Goal: Task Accomplishment & Management: Use online tool/utility

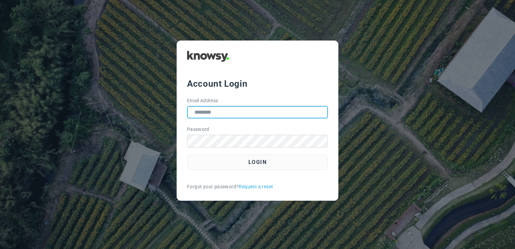
type input "**********"
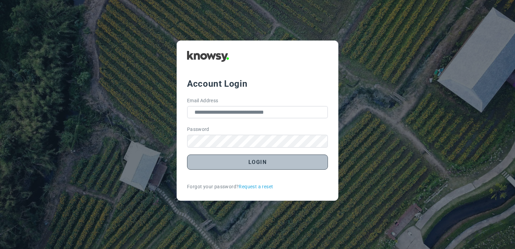
click at [252, 165] on button "Login" at bounding box center [257, 161] width 141 height 15
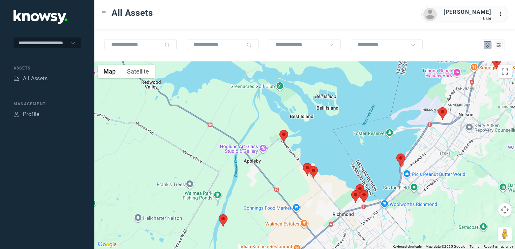
click at [284, 135] on img at bounding box center [284, 136] width 9 height 12
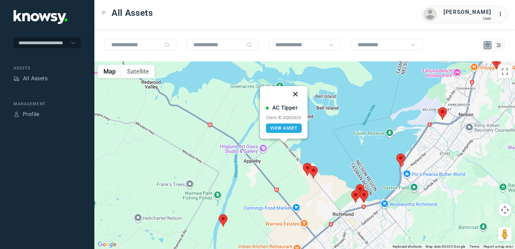
click at [293, 92] on button "Close" at bounding box center [296, 94] width 16 height 16
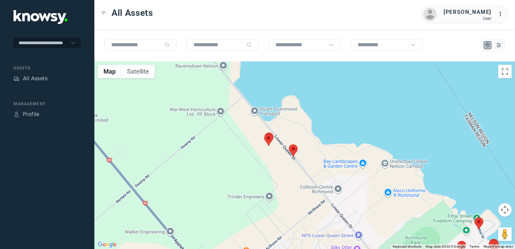
click at [296, 150] on img at bounding box center [293, 150] width 9 height 12
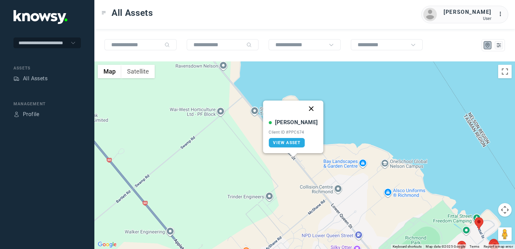
click at [306, 109] on button "Close" at bounding box center [311, 108] width 16 height 16
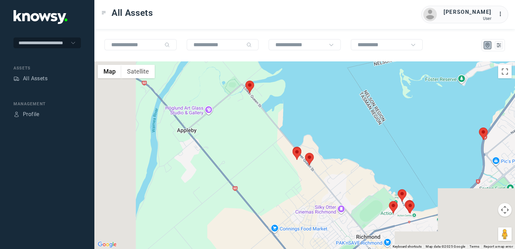
drag, startPoint x: 324, startPoint y: 189, endPoint x: 302, endPoint y: 158, distance: 37.2
click at [303, 161] on div "To navigate, press the arrow keys." at bounding box center [304, 154] width 421 height 187
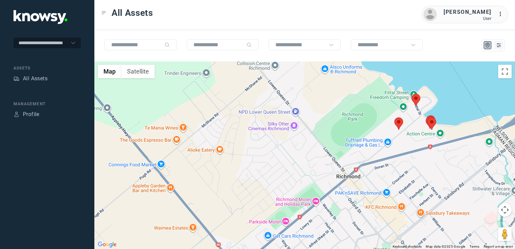
drag, startPoint x: 365, startPoint y: 165, endPoint x: 395, endPoint y: 156, distance: 31.8
click at [421, 154] on div at bounding box center [304, 154] width 421 height 187
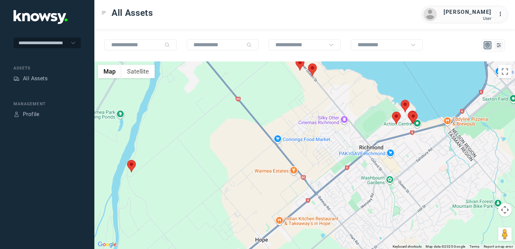
drag, startPoint x: 348, startPoint y: 172, endPoint x: 341, endPoint y: 159, distance: 14.8
click at [341, 159] on div at bounding box center [304, 154] width 421 height 187
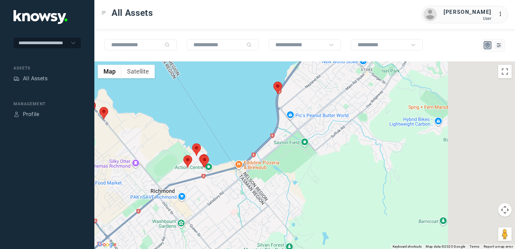
drag, startPoint x: 341, startPoint y: 159, endPoint x: 141, endPoint y: 248, distance: 218.1
click at [141, 248] on div at bounding box center [304, 154] width 421 height 187
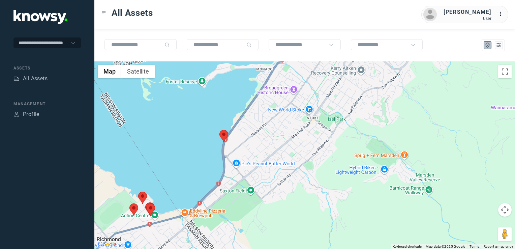
click at [225, 134] on img at bounding box center [224, 136] width 9 height 12
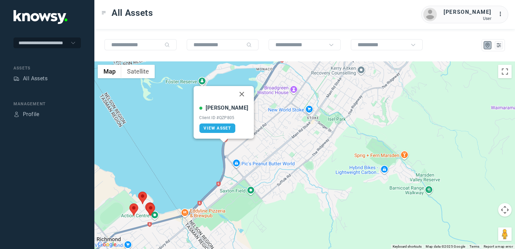
drag, startPoint x: 235, startPoint y: 94, endPoint x: 316, endPoint y: 84, distance: 81.2
click at [236, 94] on button "Close" at bounding box center [242, 94] width 16 height 16
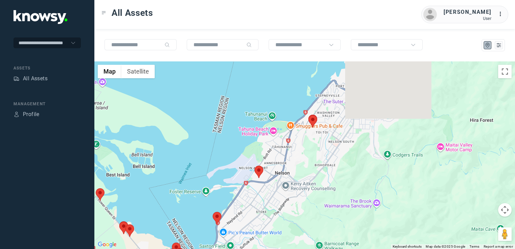
drag, startPoint x: 307, startPoint y: 196, endPoint x: 291, endPoint y: 227, distance: 34.2
click at [288, 249] on html "**********" at bounding box center [257, 124] width 515 height 249
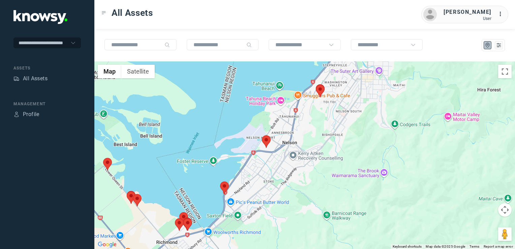
click at [311, 161] on div at bounding box center [304, 154] width 421 height 187
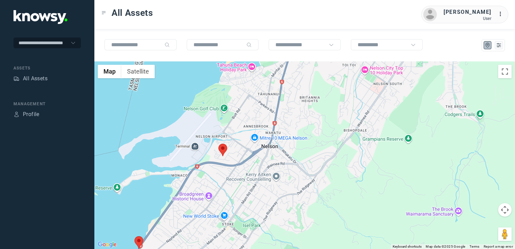
drag, startPoint x: 213, startPoint y: 207, endPoint x: 302, endPoint y: 163, distance: 99.7
click at [287, 171] on div at bounding box center [304, 154] width 421 height 187
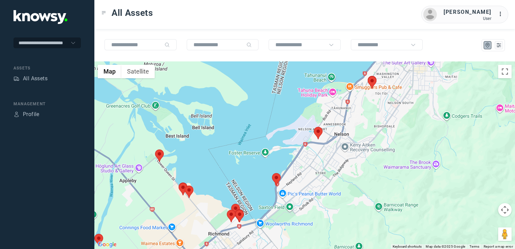
drag, startPoint x: 226, startPoint y: 190, endPoint x: 237, endPoint y: 161, distance: 31.1
click at [233, 165] on div at bounding box center [304, 154] width 421 height 187
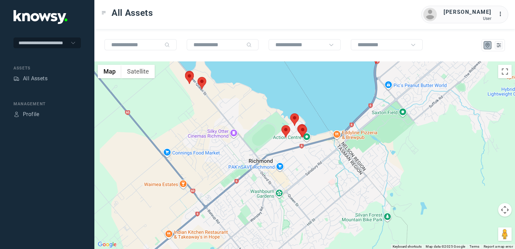
drag, startPoint x: 197, startPoint y: 109, endPoint x: 213, endPoint y: 121, distance: 20.2
click at [212, 121] on div at bounding box center [304, 154] width 421 height 187
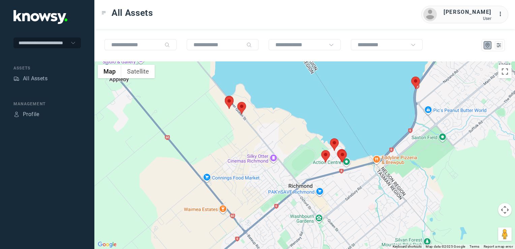
drag, startPoint x: 204, startPoint y: 130, endPoint x: 235, endPoint y: 126, distance: 32.0
click at [221, 114] on div at bounding box center [304, 154] width 421 height 187
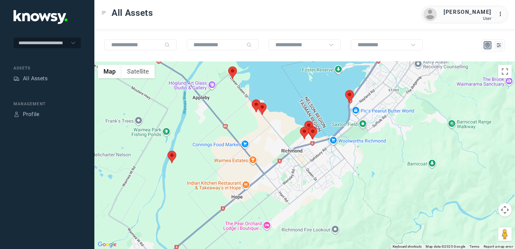
drag, startPoint x: 286, startPoint y: 138, endPoint x: 235, endPoint y: 152, distance: 52.7
click at [239, 147] on div at bounding box center [304, 154] width 421 height 187
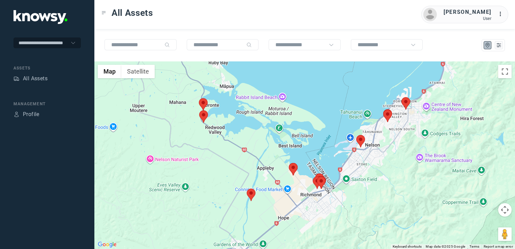
click at [205, 104] on img at bounding box center [203, 104] width 9 height 12
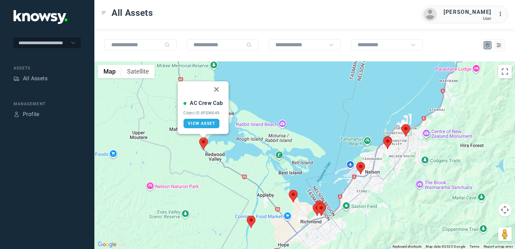
drag, startPoint x: 213, startPoint y: 89, endPoint x: 211, endPoint y: 109, distance: 20.0
click at [213, 89] on button "Close" at bounding box center [217, 89] width 16 height 16
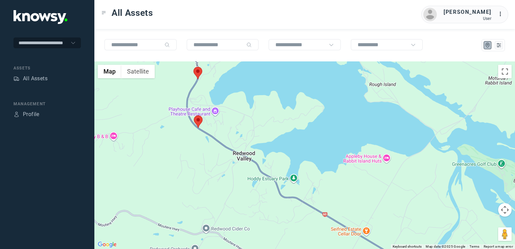
click at [199, 121] on img at bounding box center [198, 121] width 9 height 12
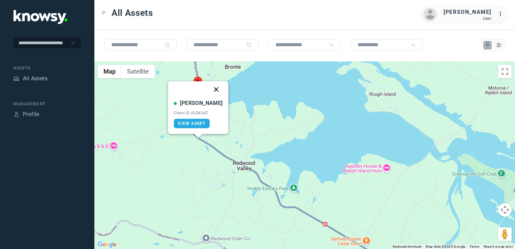
drag, startPoint x: 209, startPoint y: 90, endPoint x: 215, endPoint y: 111, distance: 22.3
click at [209, 90] on button "Close" at bounding box center [216, 89] width 16 height 16
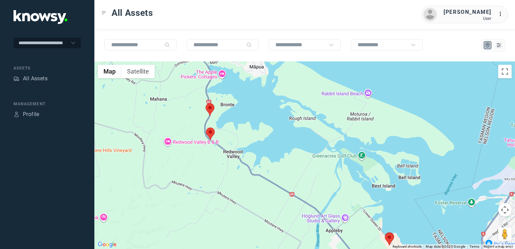
drag, startPoint x: 267, startPoint y: 157, endPoint x: 257, endPoint y: 145, distance: 16.0
click at [262, 151] on div "To navigate, press the arrow keys." at bounding box center [304, 154] width 421 height 187
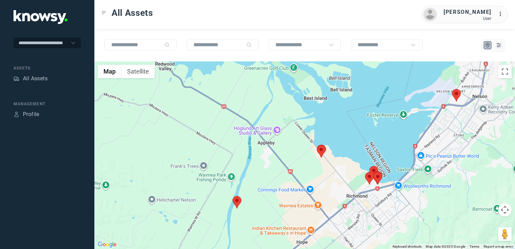
click at [321, 150] on img at bounding box center [321, 151] width 9 height 12
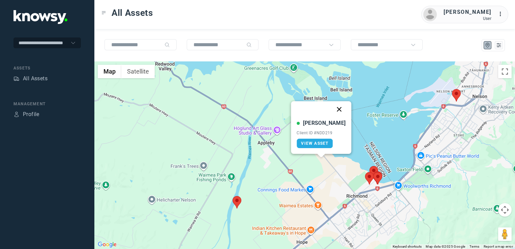
click at [331, 110] on button "Close" at bounding box center [339, 109] width 16 height 16
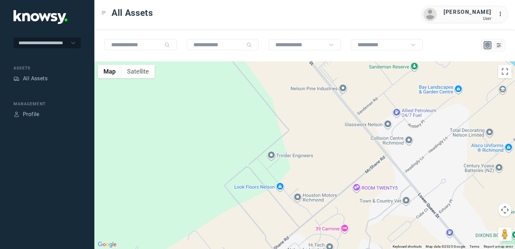
drag, startPoint x: 289, startPoint y: 192, endPoint x: 291, endPoint y: 196, distance: 4.5
click at [291, 198] on div "To navigate, press the arrow keys." at bounding box center [304, 154] width 421 height 187
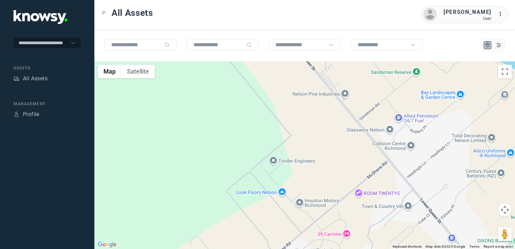
drag, startPoint x: 268, startPoint y: 155, endPoint x: 291, endPoint y: 193, distance: 44.3
click at [290, 192] on div "To navigate, press the arrow keys." at bounding box center [304, 154] width 421 height 187
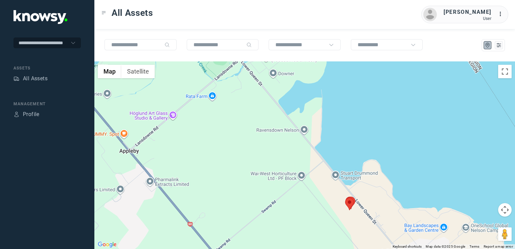
drag, startPoint x: 164, startPoint y: 180, endPoint x: 249, endPoint y: 33, distance: 169.4
click at [214, 85] on div "To navigate, press the arrow keys." at bounding box center [304, 154] width 421 height 187
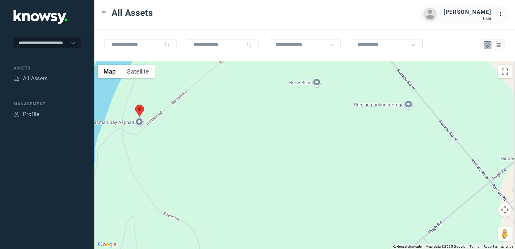
drag, startPoint x: 286, startPoint y: 156, endPoint x: 128, endPoint y: 162, distance: 158.3
click at [161, 152] on div "To navigate, press the arrow keys." at bounding box center [304, 154] width 421 height 187
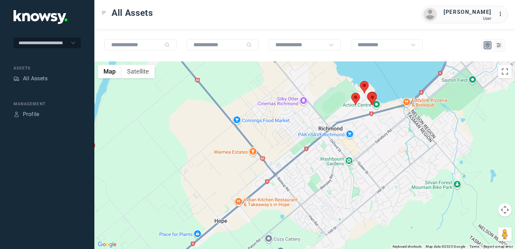
drag, startPoint x: 286, startPoint y: 173, endPoint x: 223, endPoint y: 186, distance: 65.1
click at [227, 186] on div "To navigate, press the arrow keys." at bounding box center [304, 154] width 421 height 187
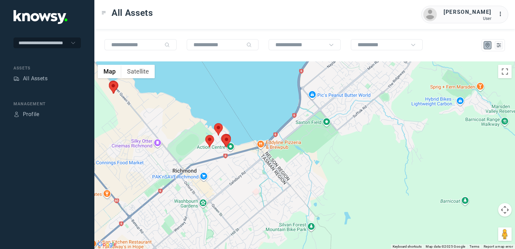
drag, startPoint x: 229, startPoint y: 179, endPoint x: 211, endPoint y: 185, distance: 19.2
click at [220, 183] on div "To navigate, press the arrow keys." at bounding box center [304, 154] width 421 height 187
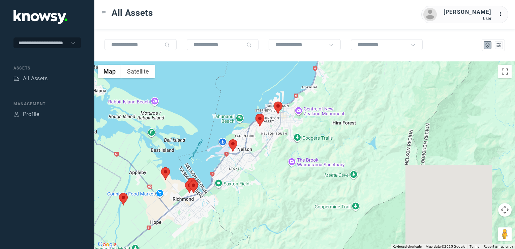
drag, startPoint x: 265, startPoint y: 161, endPoint x: 252, endPoint y: 172, distance: 16.8
click at [252, 172] on div "To navigate, press the arrow keys." at bounding box center [304, 154] width 421 height 187
